Goal: Navigation & Orientation: Find specific page/section

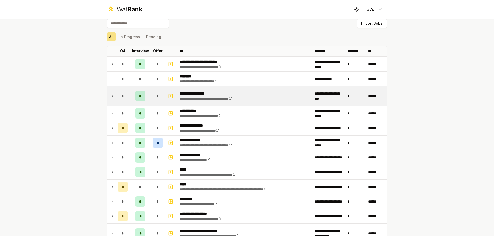
scroll to position [5, 0]
click at [111, 95] on icon at bounding box center [112, 96] width 4 height 6
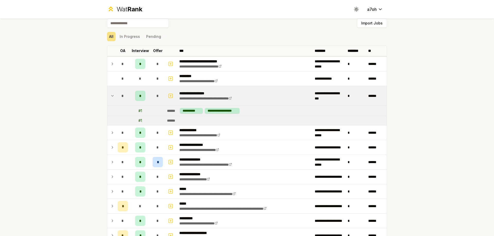
click at [111, 95] on icon at bounding box center [112, 95] width 2 height 1
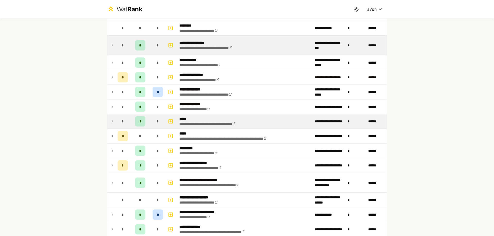
scroll to position [56, 0]
click at [107, 115] on td at bounding box center [111, 121] width 8 height 14
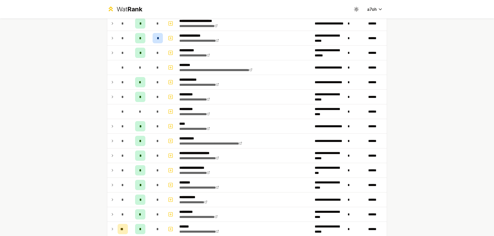
scroll to position [410, 0]
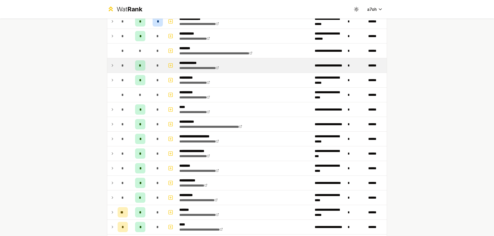
click at [112, 66] on icon at bounding box center [112, 65] width 4 height 6
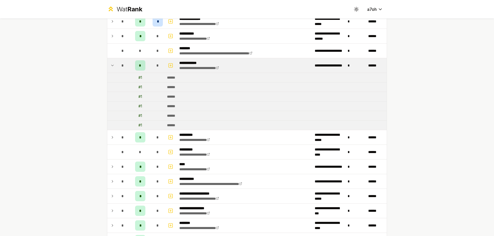
click at [112, 66] on icon at bounding box center [112, 65] width 4 height 6
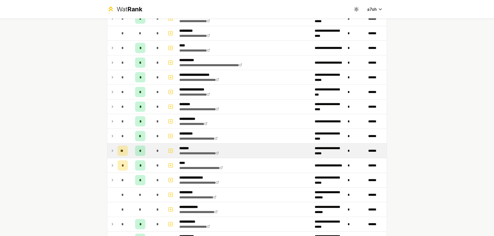
scroll to position [527, 0]
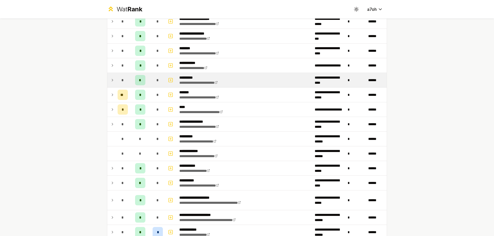
click at [116, 85] on td "*" at bounding box center [123, 80] width 14 height 14
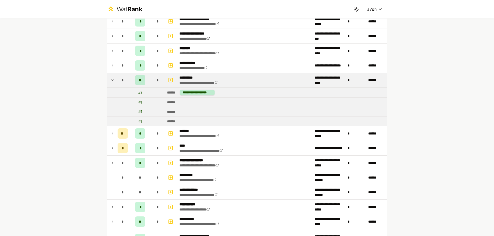
click at [112, 87] on td at bounding box center [111, 92] width 8 height 10
click at [116, 118] on td at bounding box center [123, 121] width 14 height 9
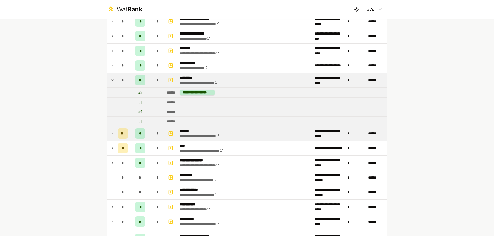
click at [111, 131] on icon at bounding box center [112, 133] width 4 height 6
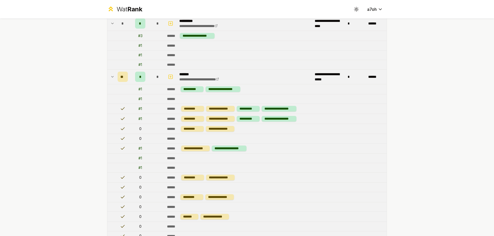
scroll to position [594, 0]
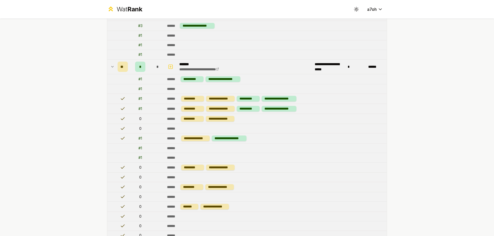
click at [111, 66] on icon at bounding box center [112, 66] width 2 height 1
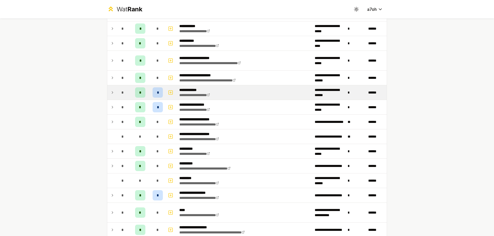
scroll to position [753, 0]
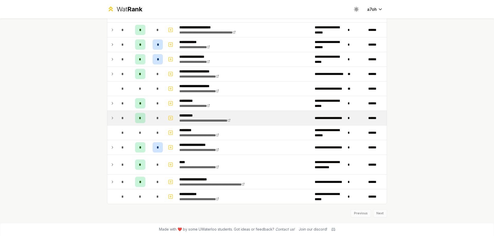
click at [146, 114] on td "*" at bounding box center [140, 118] width 21 height 14
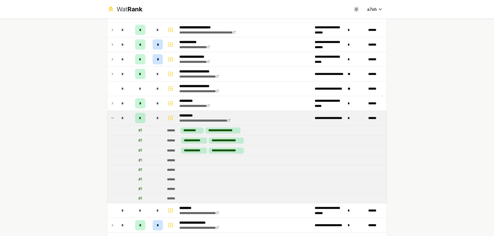
click at [146, 114] on td "*" at bounding box center [140, 118] width 21 height 14
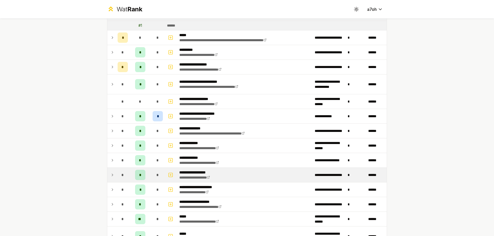
scroll to position [0, 0]
